Goal: Task Accomplishment & Management: Manage account settings

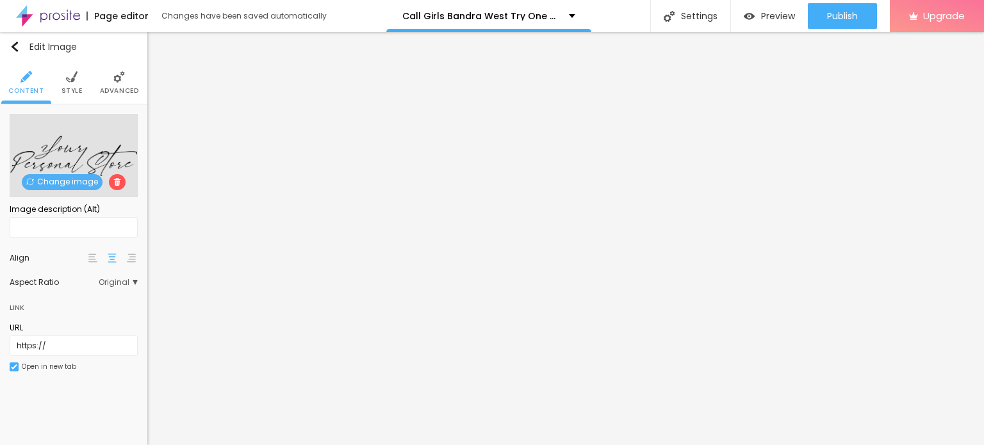
click at [48, 189] on span "Change image" at bounding box center [62, 182] width 81 height 16
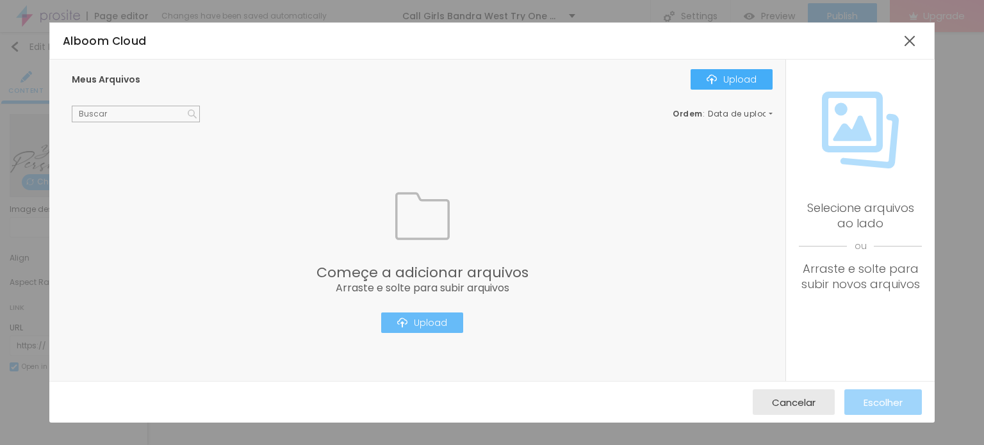
click at [422, 325] on div "Upload" at bounding box center [422, 323] width 50 height 10
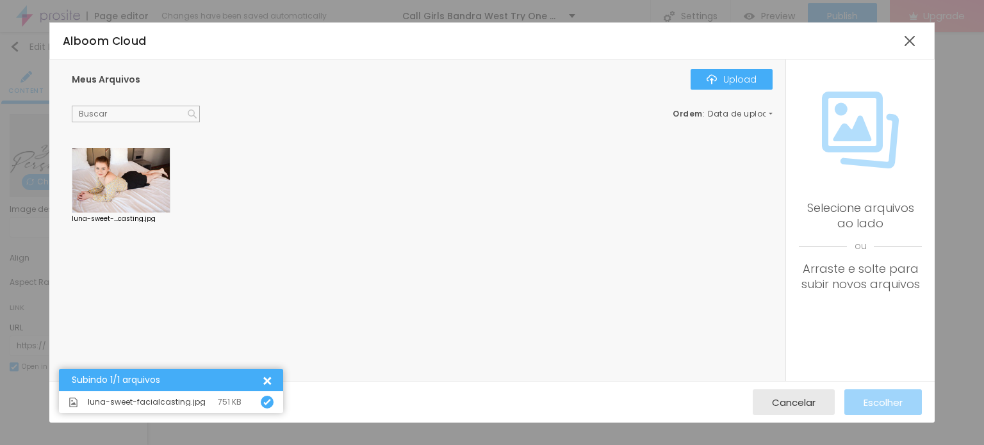
click at [104, 161] on div at bounding box center [121, 180] width 99 height 65
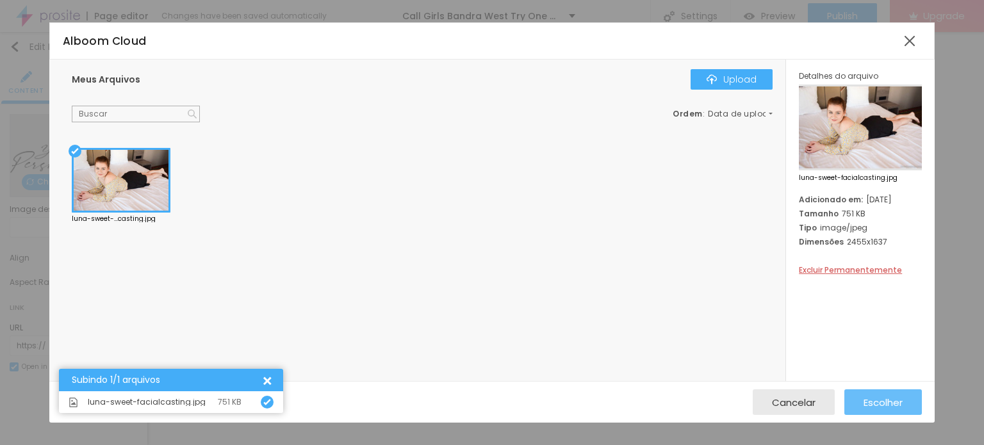
click at [891, 405] on span "Escolher" at bounding box center [883, 402] width 39 height 11
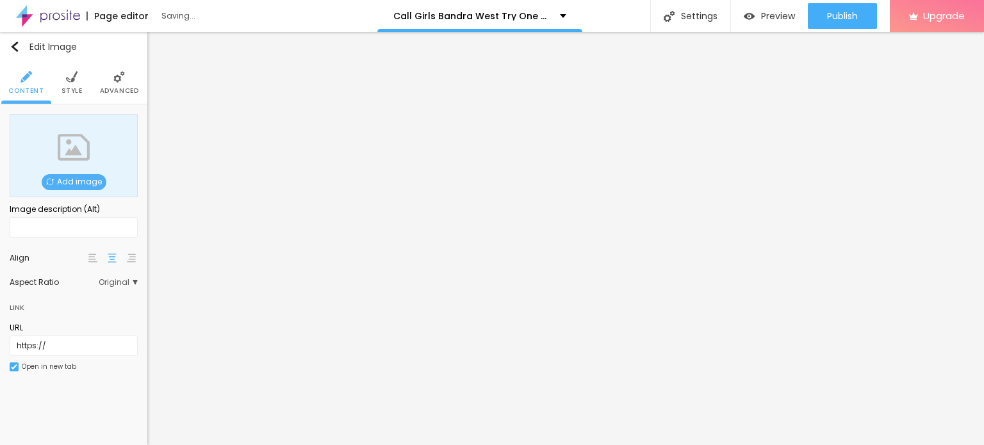
click at [56, 177] on span "Add image" at bounding box center [74, 182] width 65 height 16
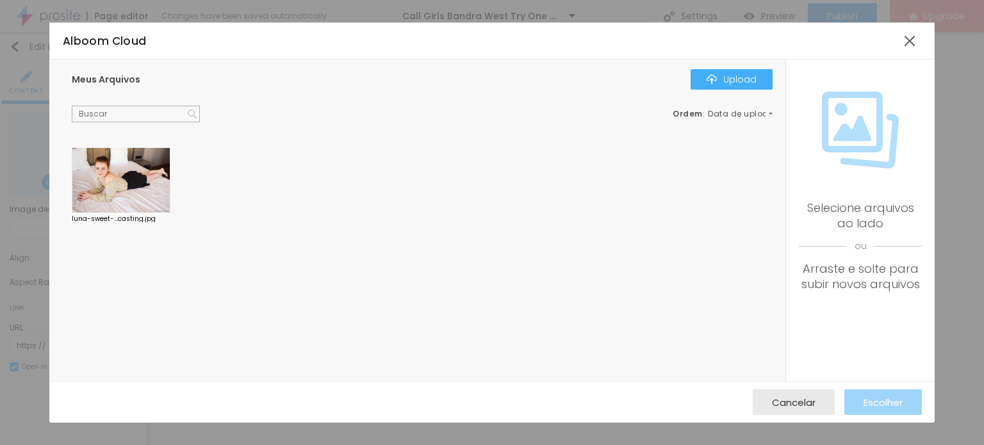
click at [113, 163] on div at bounding box center [121, 180] width 99 height 65
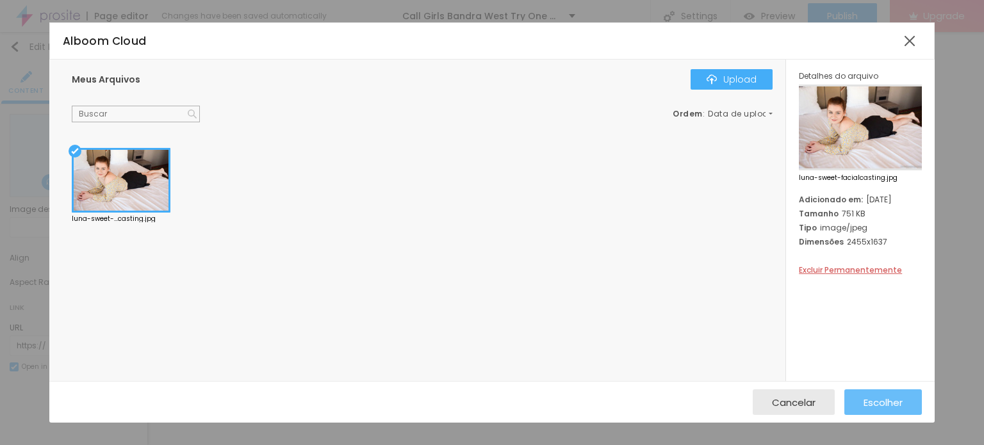
click at [873, 404] on span "Escolher" at bounding box center [883, 402] width 39 height 11
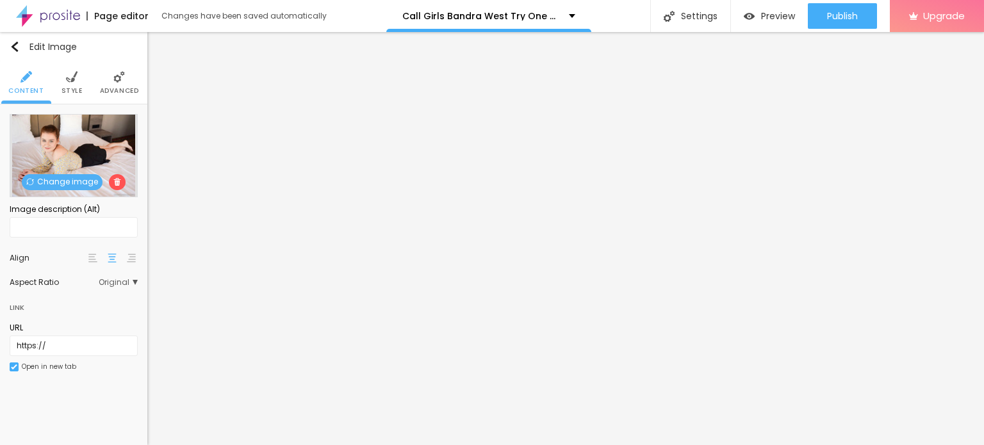
click at [75, 181] on span "Change image" at bounding box center [62, 182] width 81 height 16
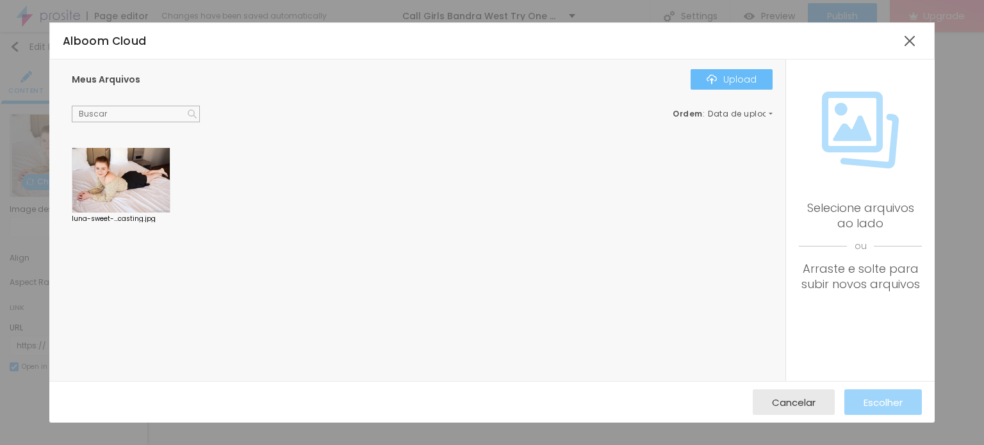
click at [717, 73] on button "Upload" at bounding box center [732, 79] width 82 height 21
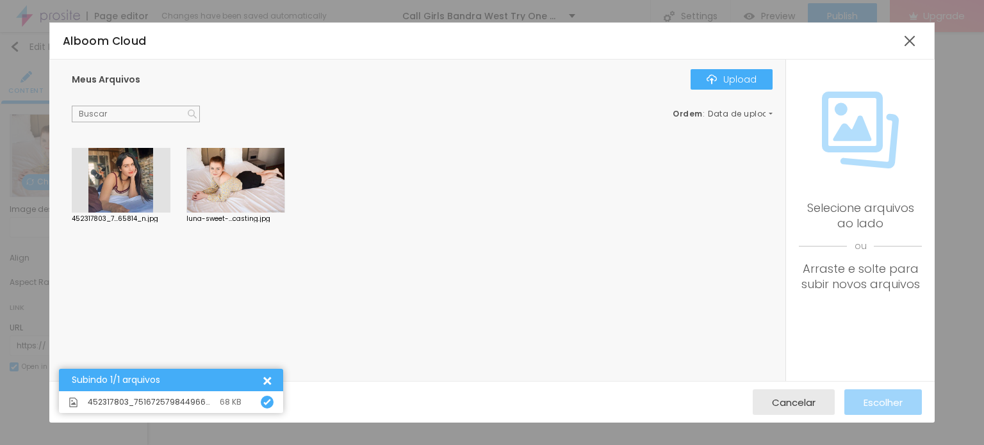
click at [151, 170] on div at bounding box center [121, 180] width 99 height 65
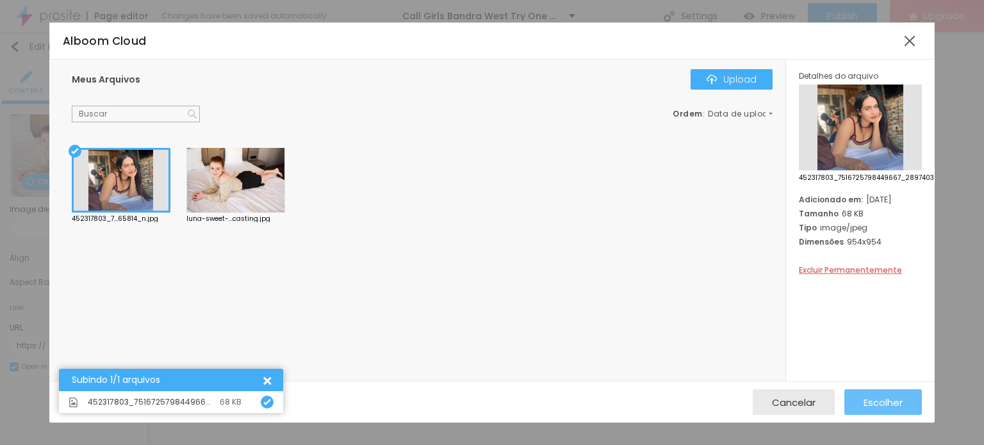
click at [867, 399] on span "Escolher" at bounding box center [883, 402] width 39 height 11
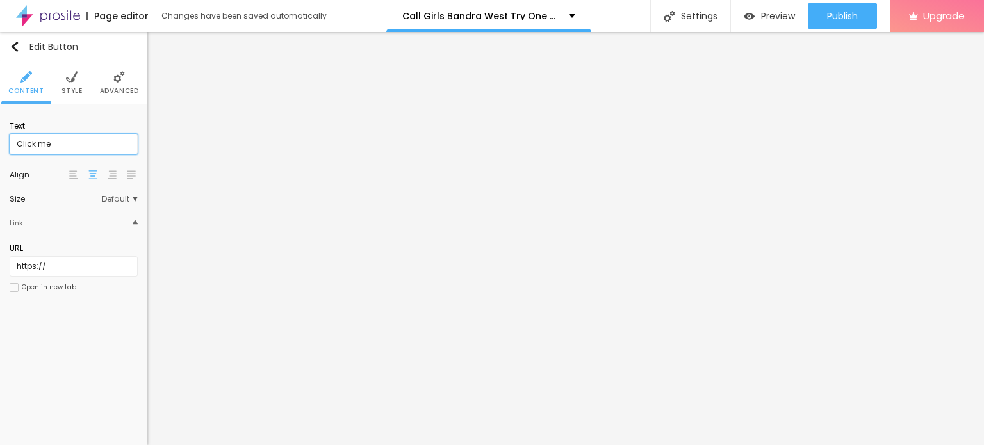
click at [82, 153] on input "Click me" at bounding box center [74, 144] width 128 height 21
paste input "Booking Number: ☎ 9967276815"
type input "Booking Number: ☎ 9967276815"
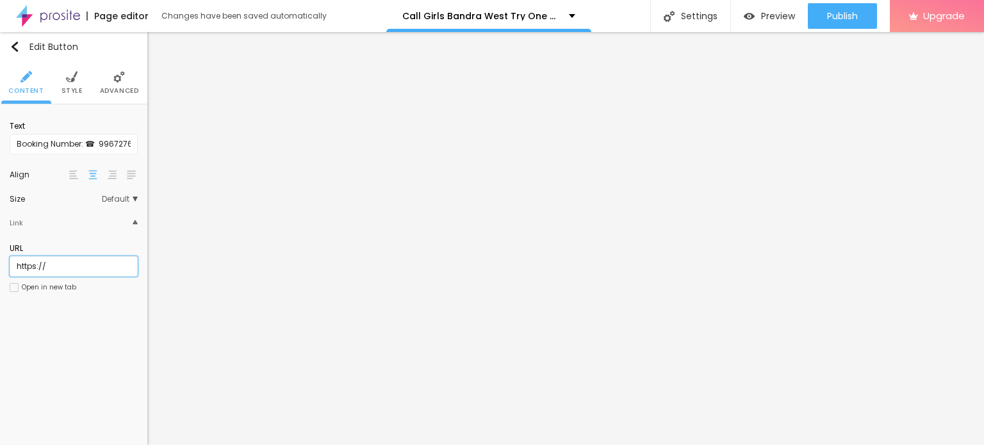
click at [85, 256] on input "https://" at bounding box center [74, 266] width 128 height 21
paste input "text"
paste input "[URL][DOMAIN_NAME]"
paste input "text"
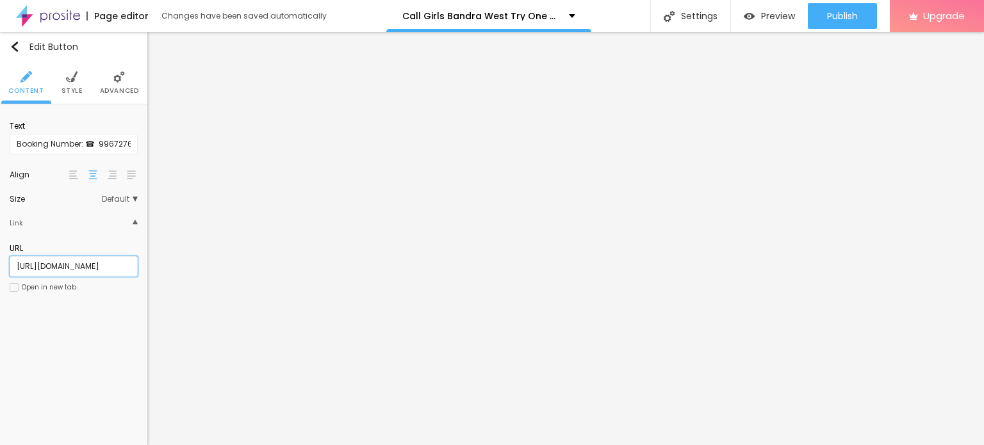
type input "[URL][DOMAIN_NAME]"
click at [67, 312] on div "Text Booking Number: ☎ 9967276815 Align Size Default Small Default Big Link URL…" at bounding box center [73, 210] width 147 height 213
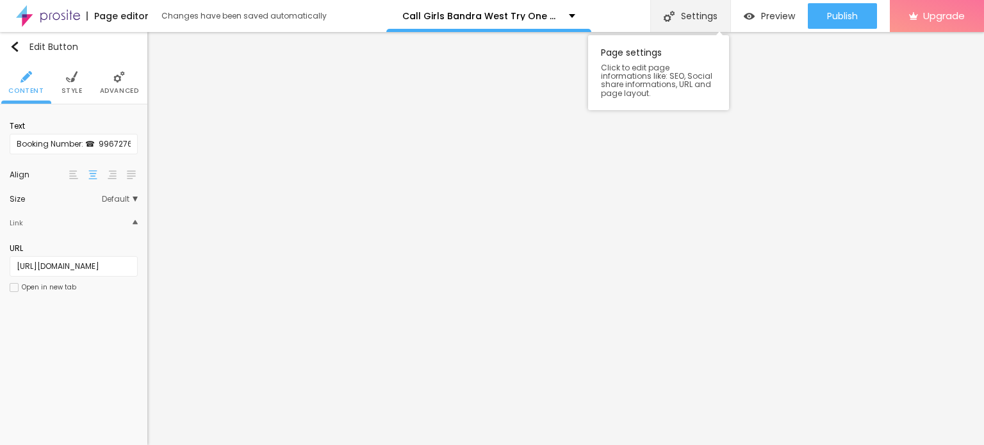
click at [687, 19] on div "Settings" at bounding box center [690, 16] width 80 height 32
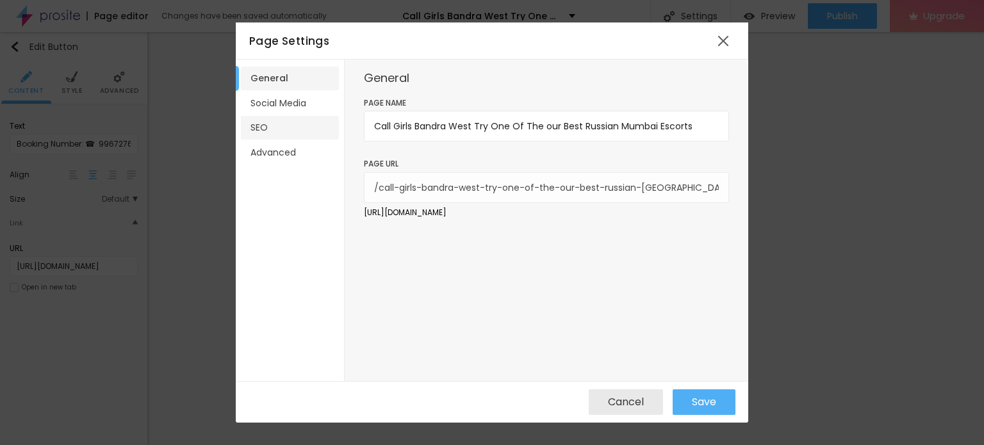
click at [281, 126] on li "SEO" at bounding box center [290, 128] width 98 height 24
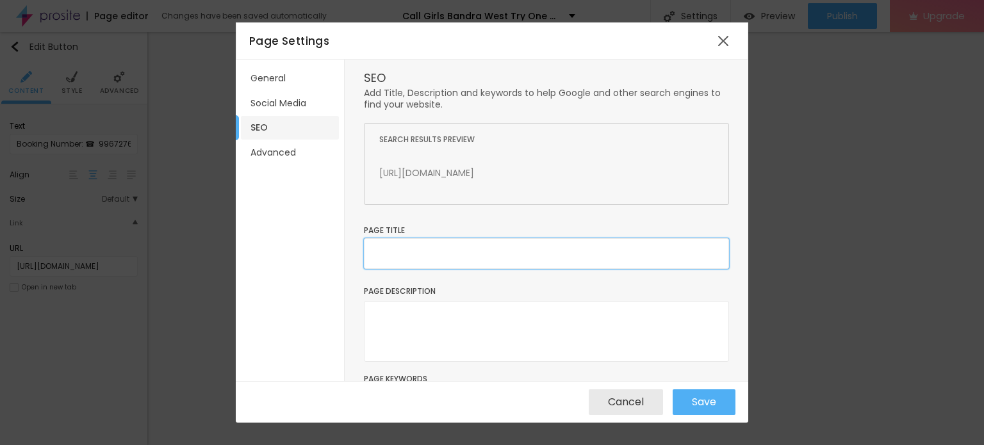
click at [487, 265] on input "text" at bounding box center [546, 253] width 365 height 31
paste input "Call Girls Bandra West (★‿★) Try One Of The our Best Russian Mumbai Escorts"
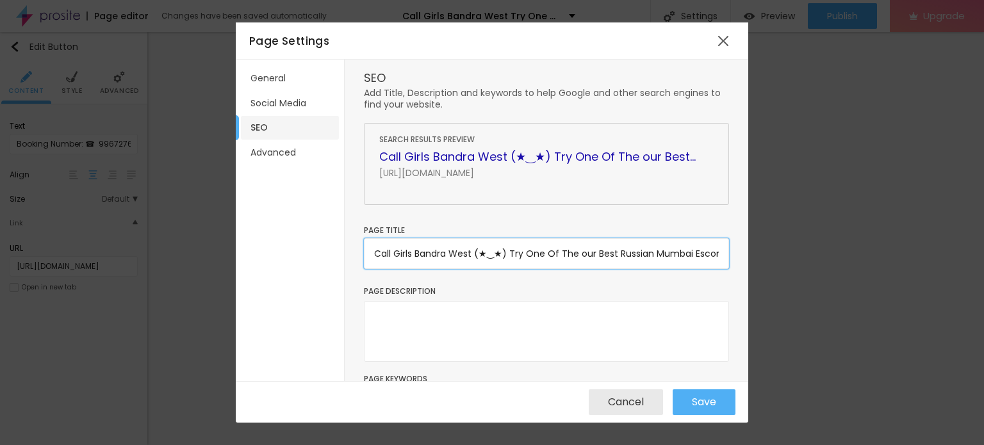
scroll to position [0, 13]
type input "Call Girls Bandra West (★‿★) Try One Of The our Best Russian Mumbai Escorts"
click at [454, 322] on textarea at bounding box center [546, 331] width 365 height 61
paste textarea "Call Girls Bandra West (★‿★) Try One Of The our Best Russian Mumbai Escorts"
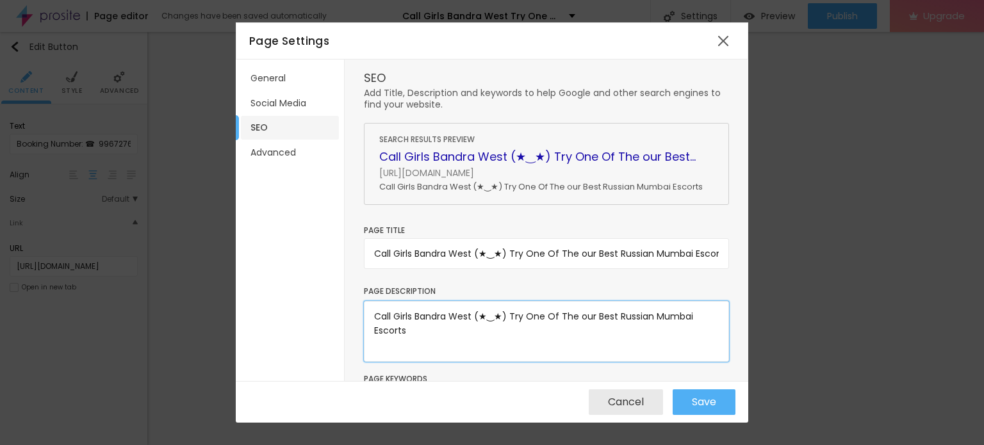
type textarea "Call Girls Bandra West (★‿★) Try One Of The our Best Russian Mumbai Escorts"
click at [474, 254] on input "Call Girls Bandra West (★‿★) Try One Of The our Best Russian Mumbai Escorts" at bounding box center [546, 253] width 365 height 31
type input "Call Girls Bandra West Try One Of The our Best Russian Mumbai Escorts"
paste textarea "Try One Of The our Best Russian Mumbai Escorts"
paste textarea "You Can Also Contact For Nepali Call Girls in [GEOGRAPHIC_DATA], for Service Ho…"
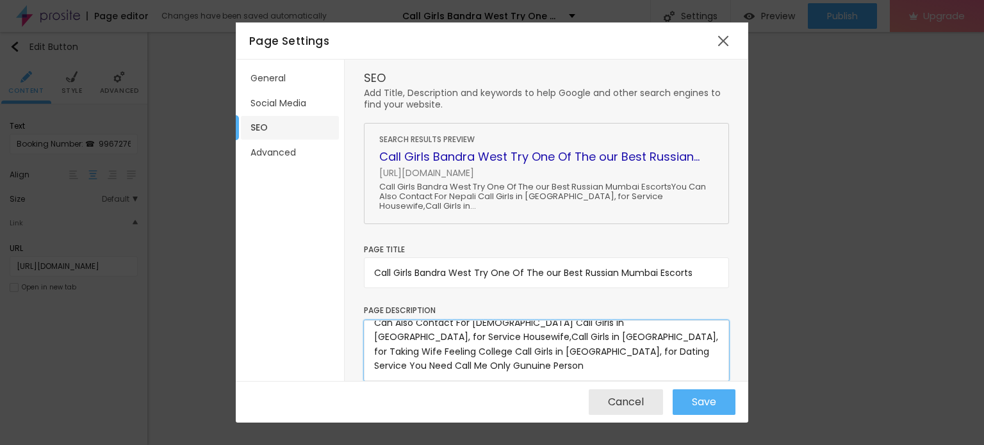
scroll to position [13, 0]
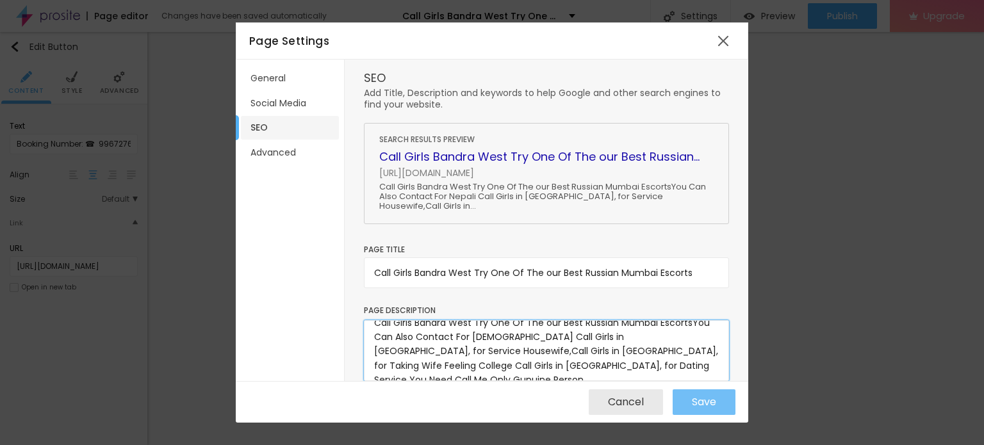
type textarea "Call Girls Bandra West Try One Of The our Best Russian Mumbai EscortsYou Can Al…"
click at [709, 404] on span "Save" at bounding box center [704, 403] width 24 height 12
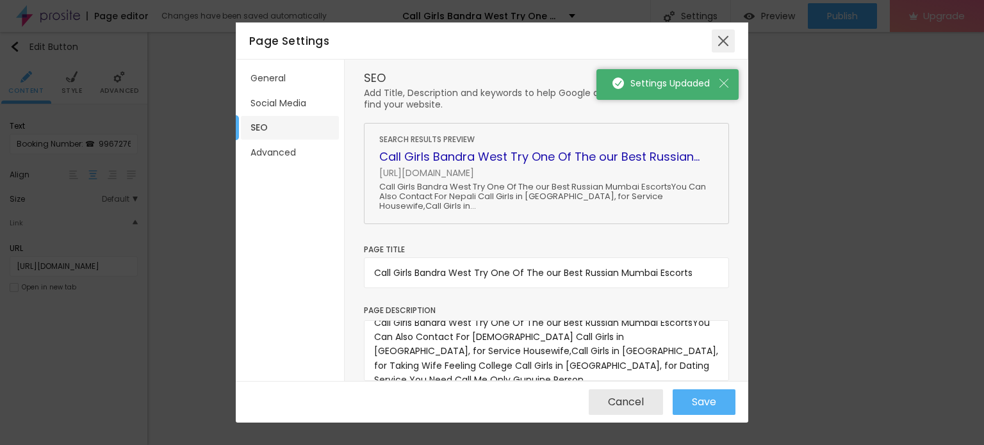
click at [715, 39] on div at bounding box center [723, 40] width 23 height 23
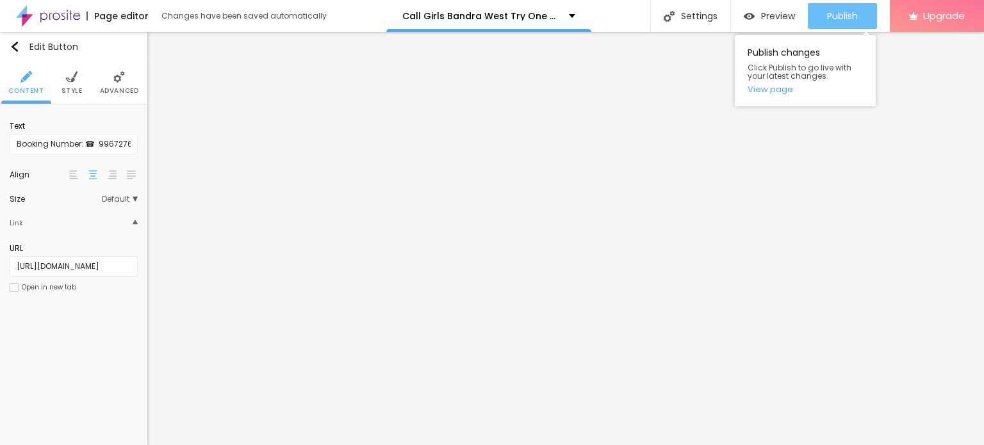
click at [828, 14] on span "Publish" at bounding box center [842, 16] width 31 height 10
click at [771, 92] on link "View page" at bounding box center [805, 89] width 115 height 8
